Goal: Browse casually

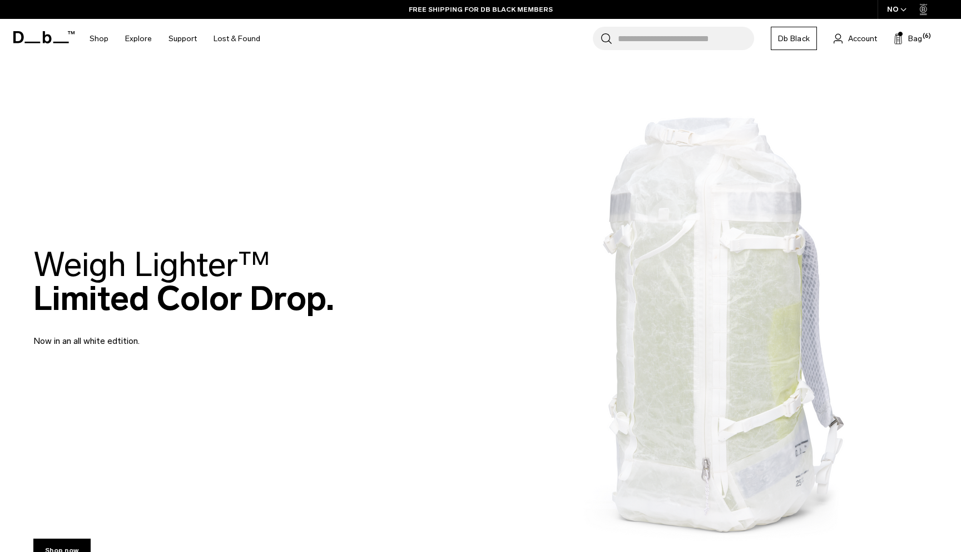
click at [350, 397] on img at bounding box center [480, 297] width 961 height 595
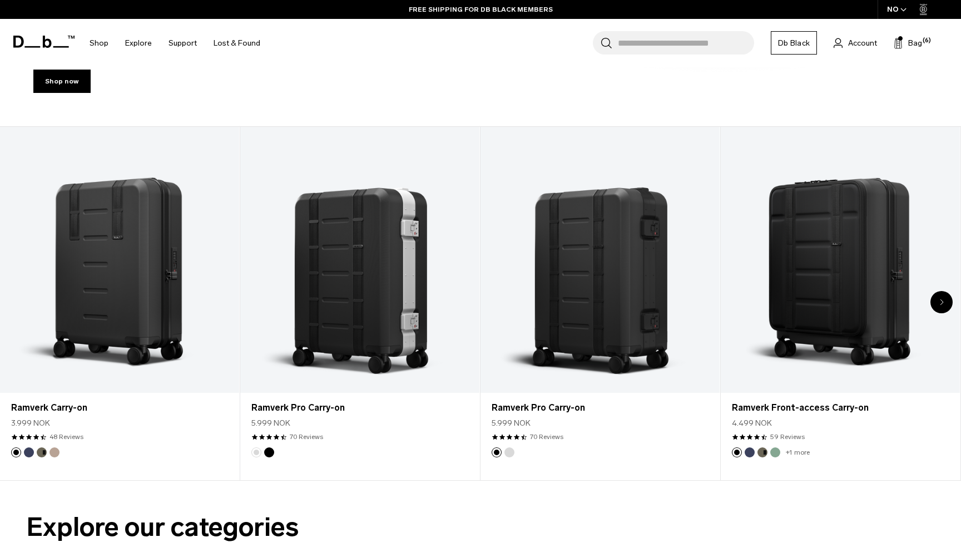
scroll to position [470, 0]
